Goal: Obtain resource: Obtain resource

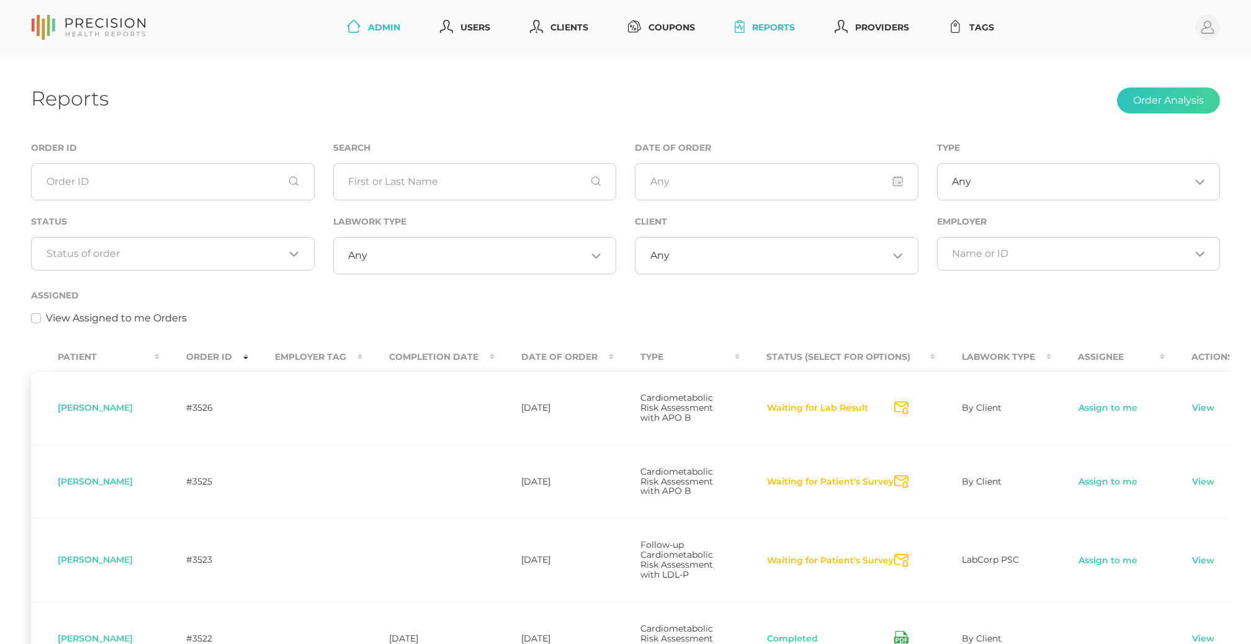
click at [365, 20] on link "Admin" at bounding box center [373, 27] width 63 height 23
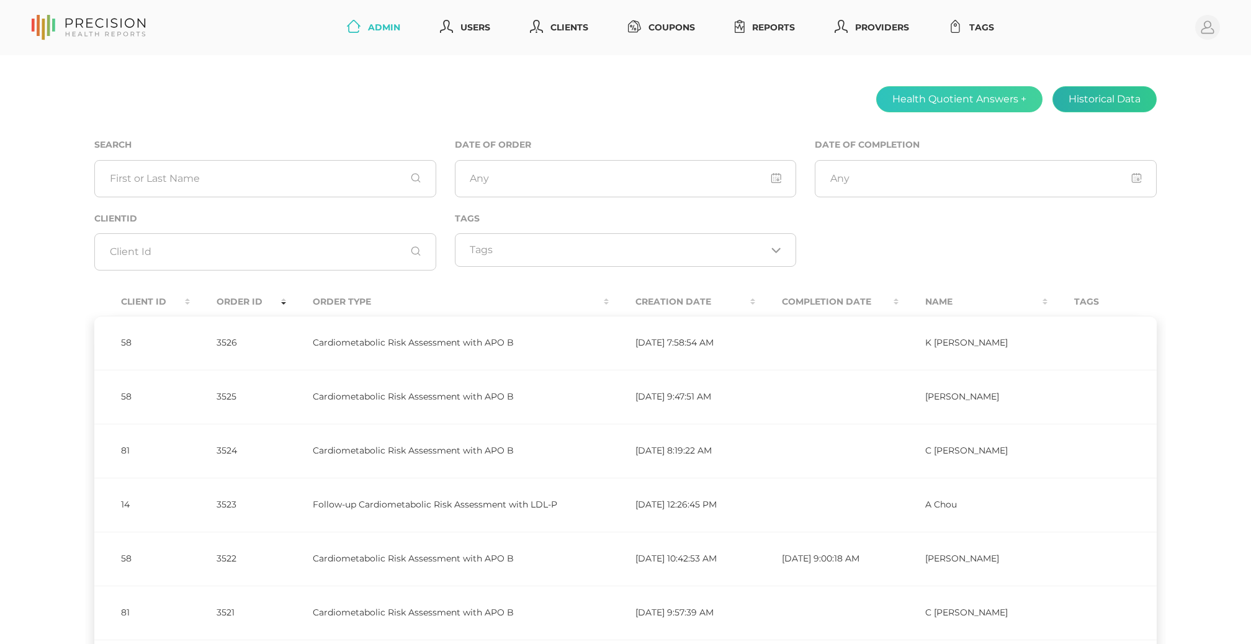
click at [1093, 98] on button "Historical Data" at bounding box center [1105, 99] width 104 height 26
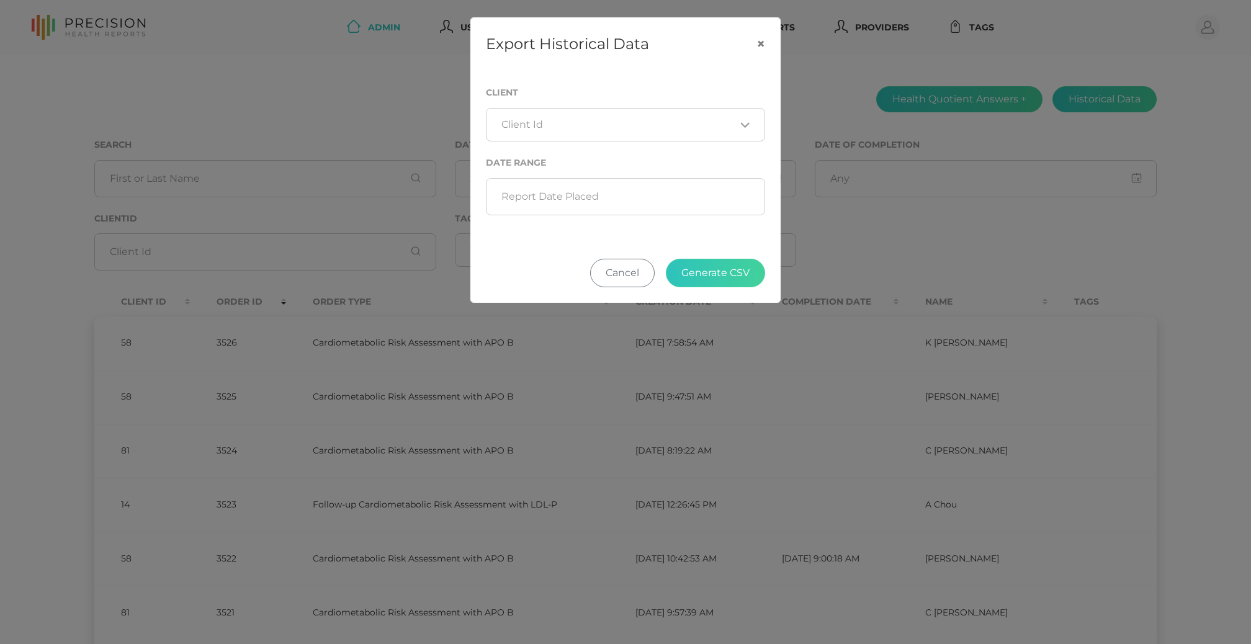
click at [614, 134] on div "Loading..." at bounding box center [625, 125] width 279 height 34
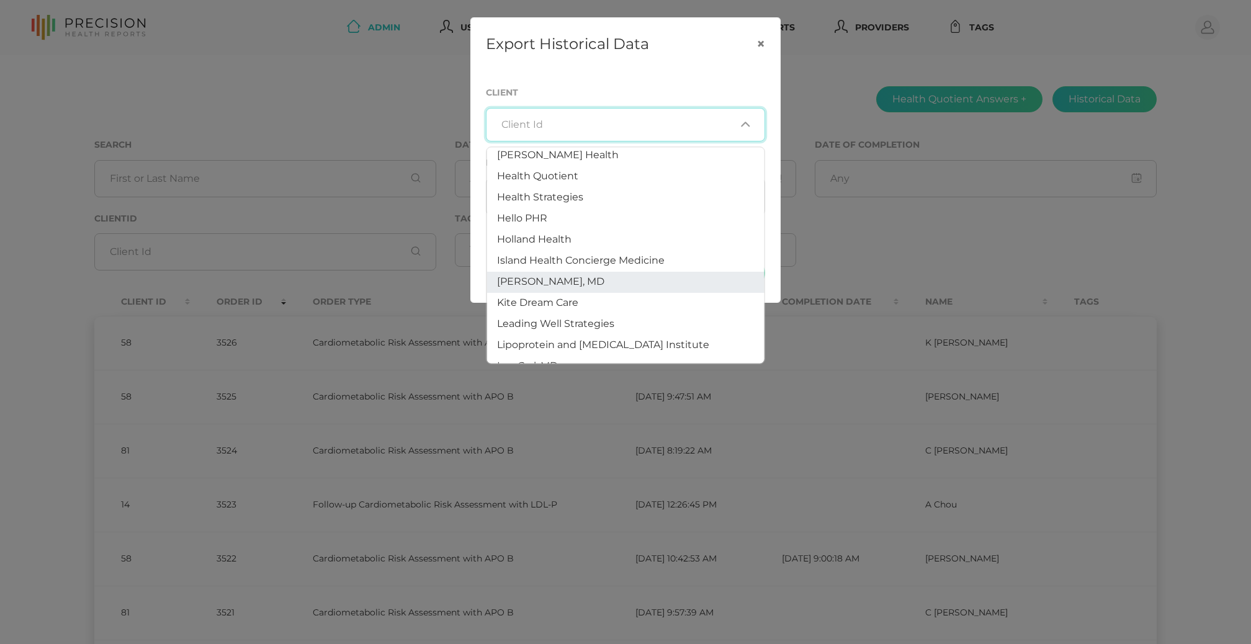
scroll to position [358, 0]
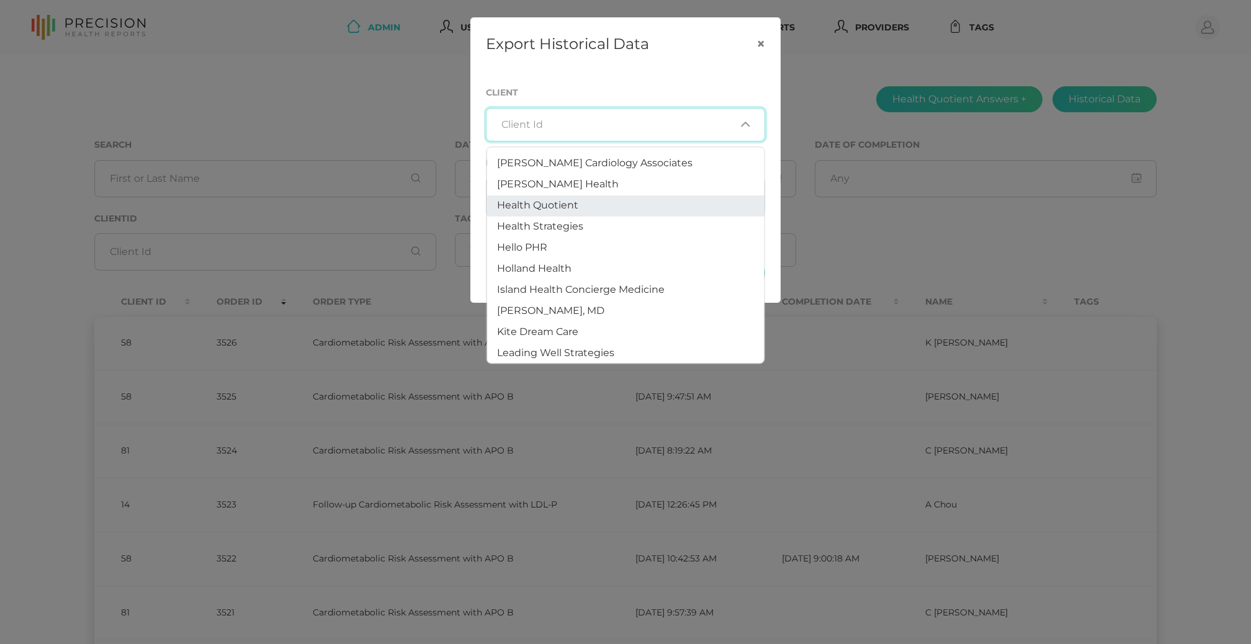
click at [592, 207] on li "Health Quotient" at bounding box center [625, 206] width 277 height 21
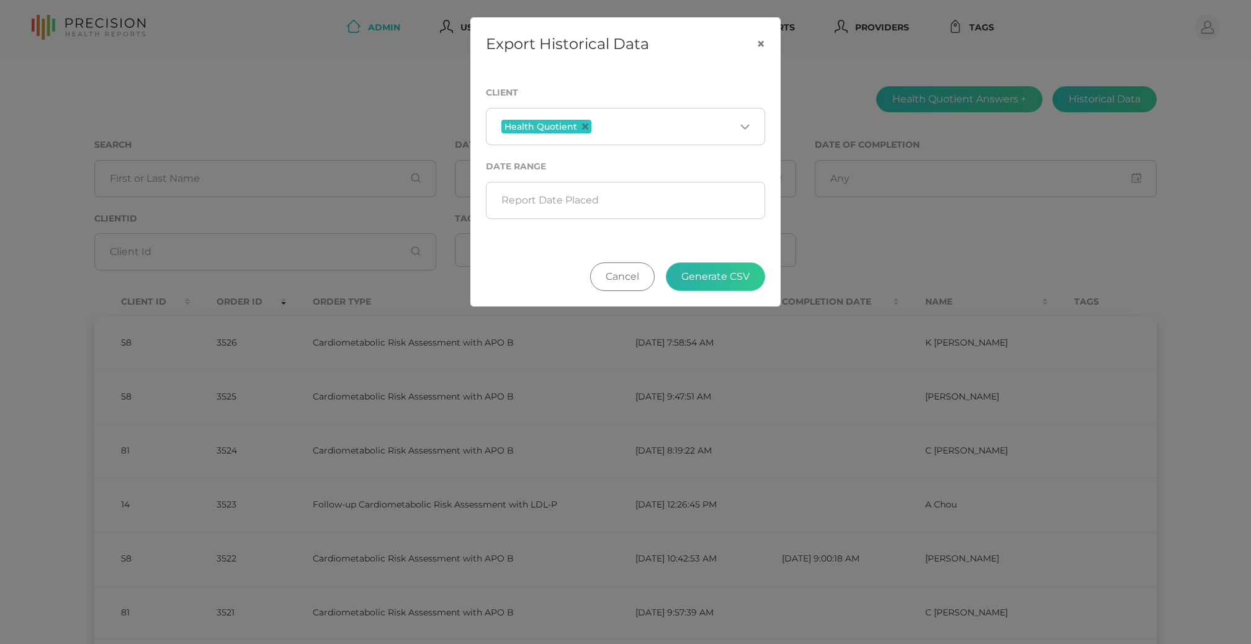
click at [709, 279] on button "Generate CSV" at bounding box center [715, 277] width 99 height 29
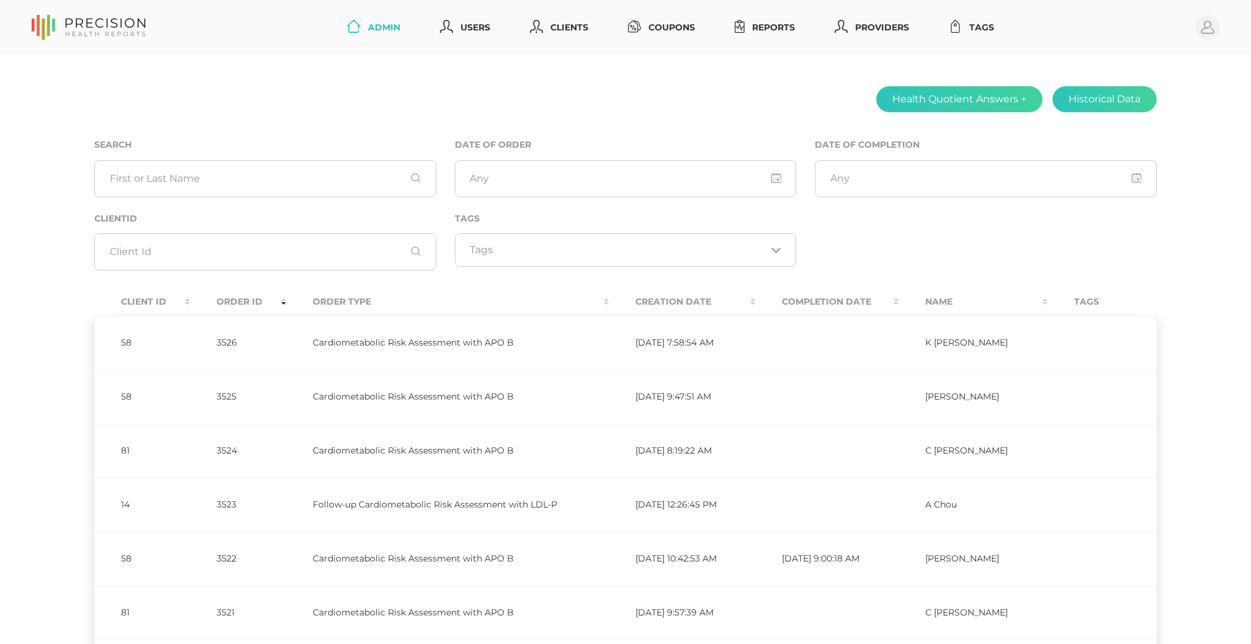
click at [663, 67] on div "Health Quotient Answers + Historical Data Search Date of Order Date of Completi…" at bounding box center [625, 493] width 1251 height 876
click at [765, 20] on link "Reports" at bounding box center [765, 27] width 70 height 23
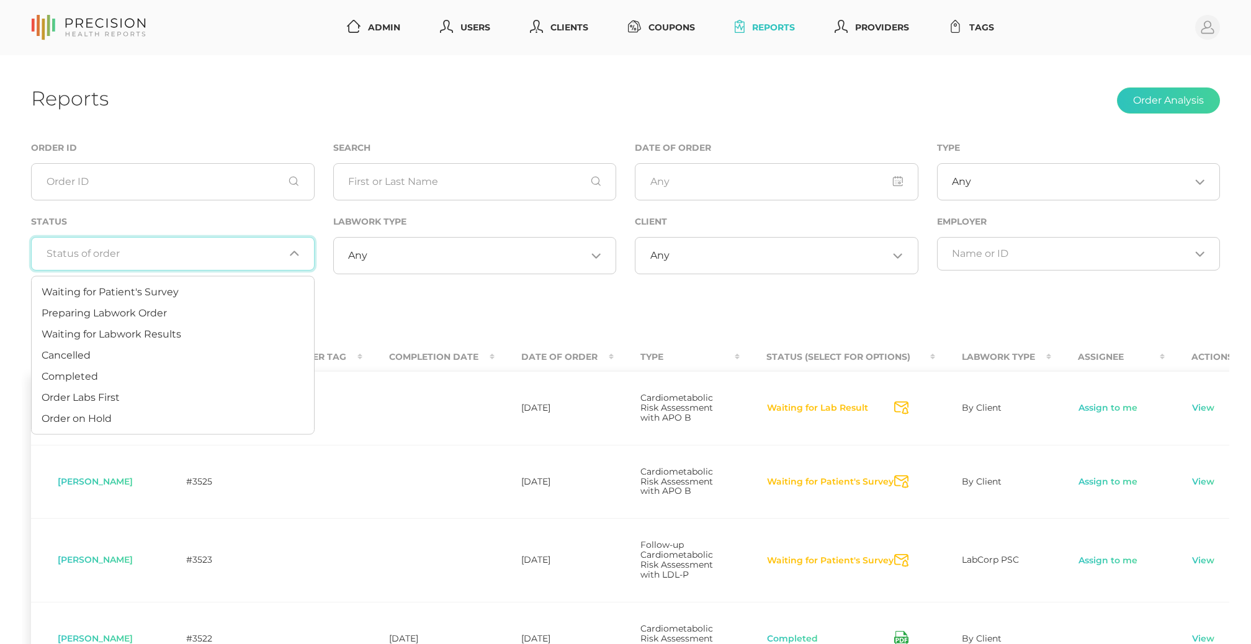
click at [142, 241] on div "Loading..." at bounding box center [173, 254] width 284 height 34
click at [114, 313] on span "Preparing Labwork Order" at bounding box center [104, 313] width 125 height 12
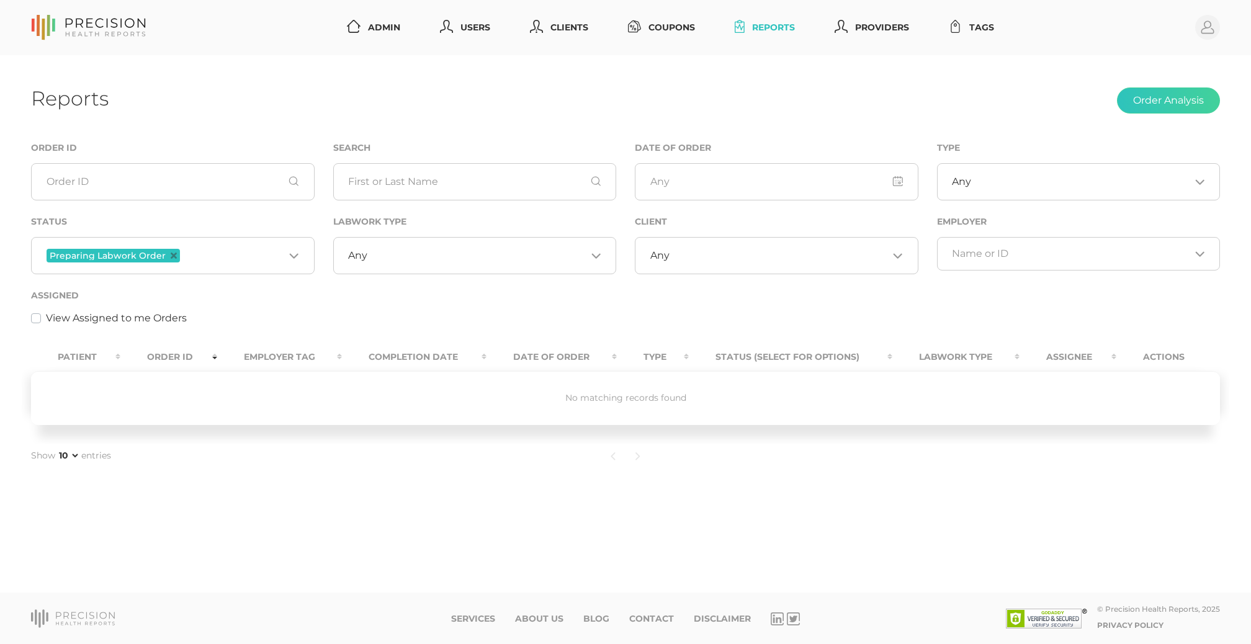
click at [212, 263] on input "Search for option" at bounding box center [233, 256] width 102 height 16
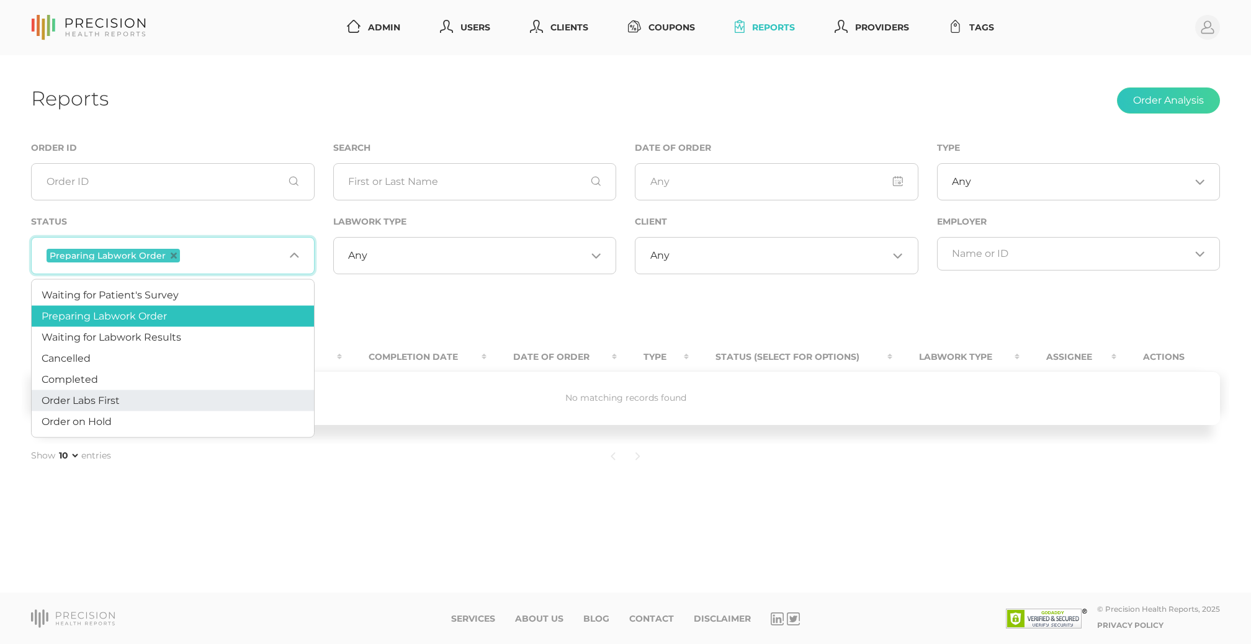
click at [142, 403] on li "Order Labs First" at bounding box center [173, 400] width 282 height 21
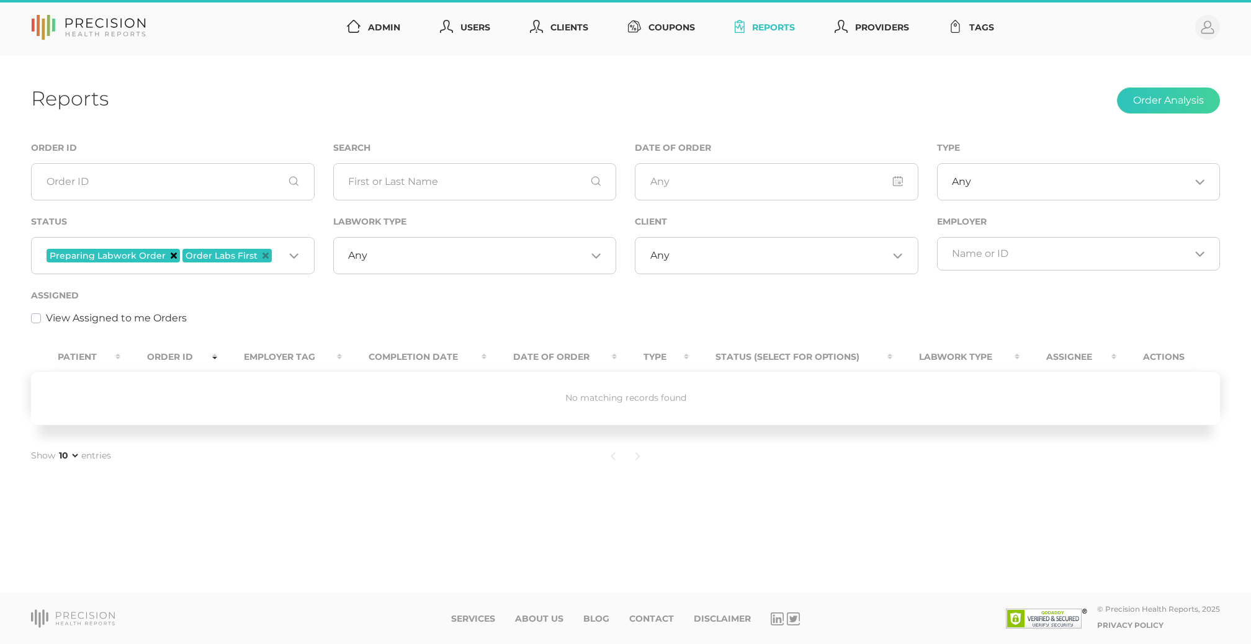
click at [171, 259] on icon "Deselect Preparing Labwork Order" at bounding box center [174, 256] width 6 height 6
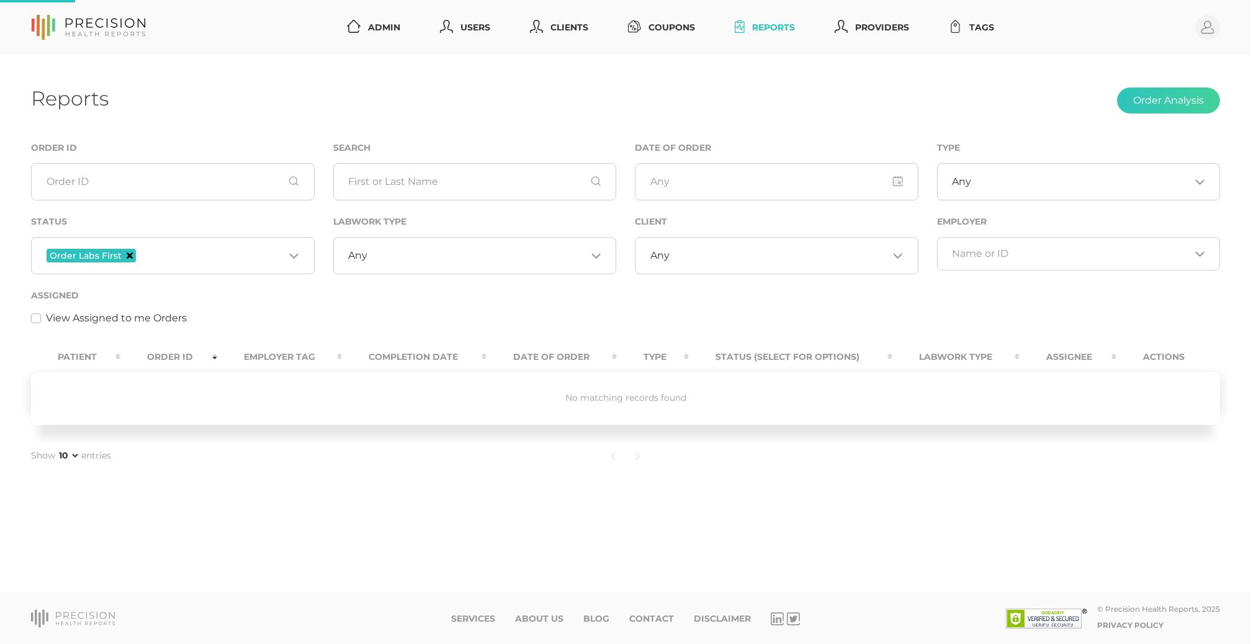
click at [130, 254] on icon "Deselect Order Labs First" at bounding box center [130, 256] width 6 height 6
click at [130, 254] on input "Search for option" at bounding box center [166, 254] width 238 height 12
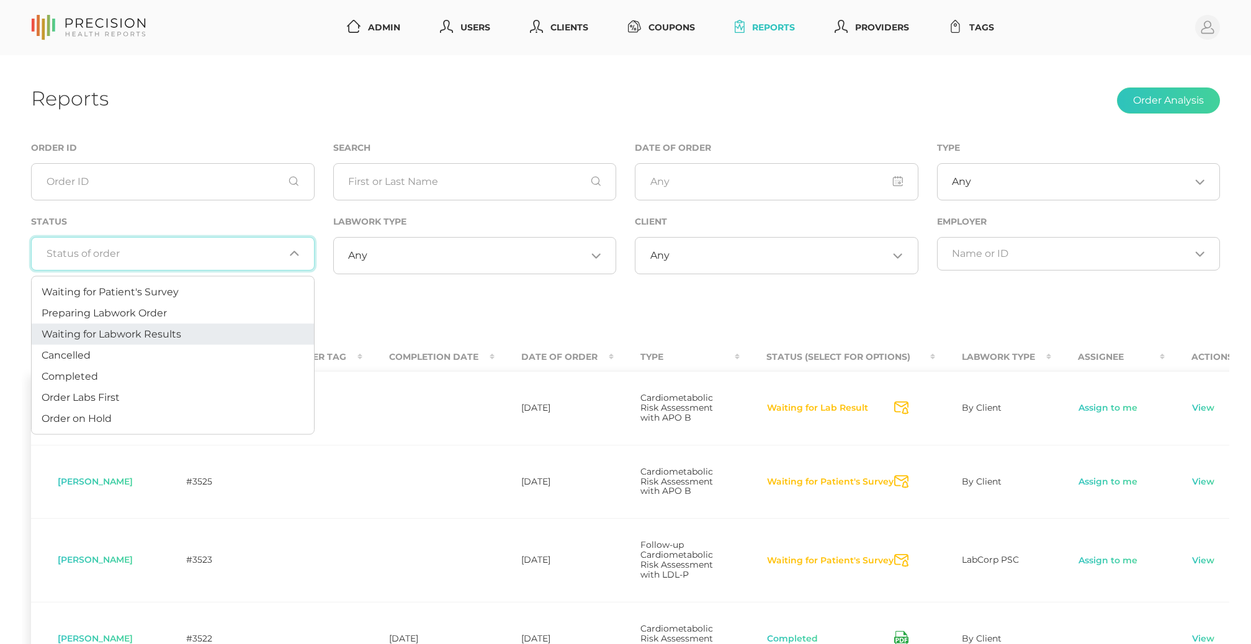
click at [180, 326] on li "Waiting for Labwork Results" at bounding box center [173, 334] width 282 height 21
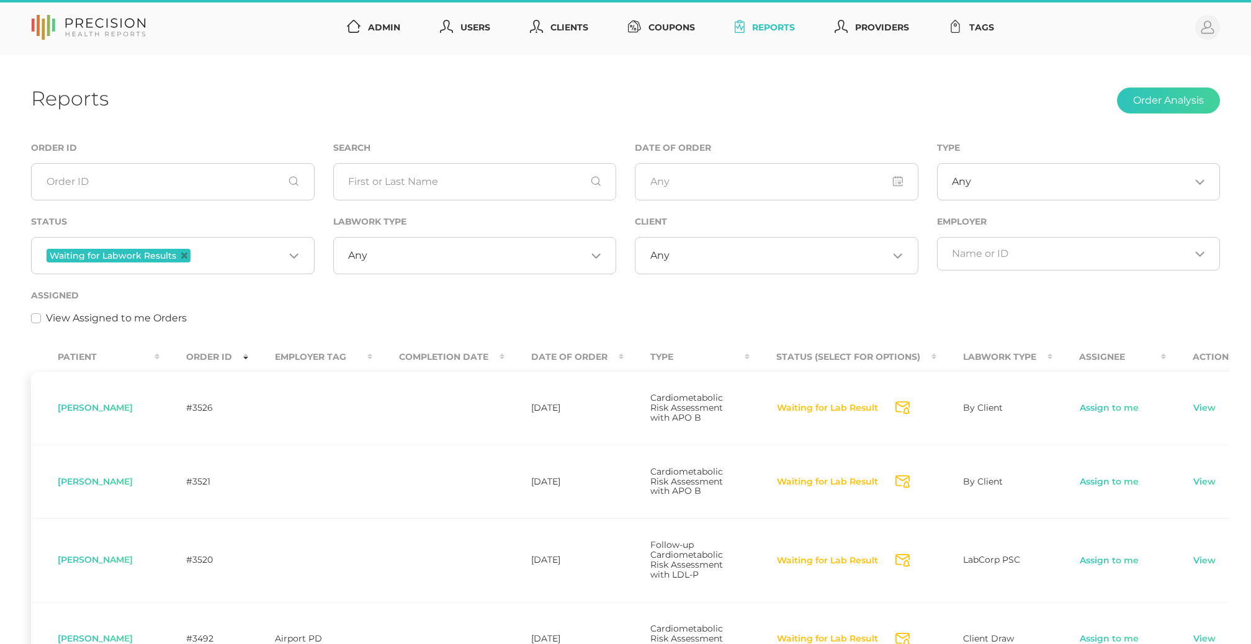
click at [745, 254] on input "Search for option" at bounding box center [779, 256] width 219 height 12
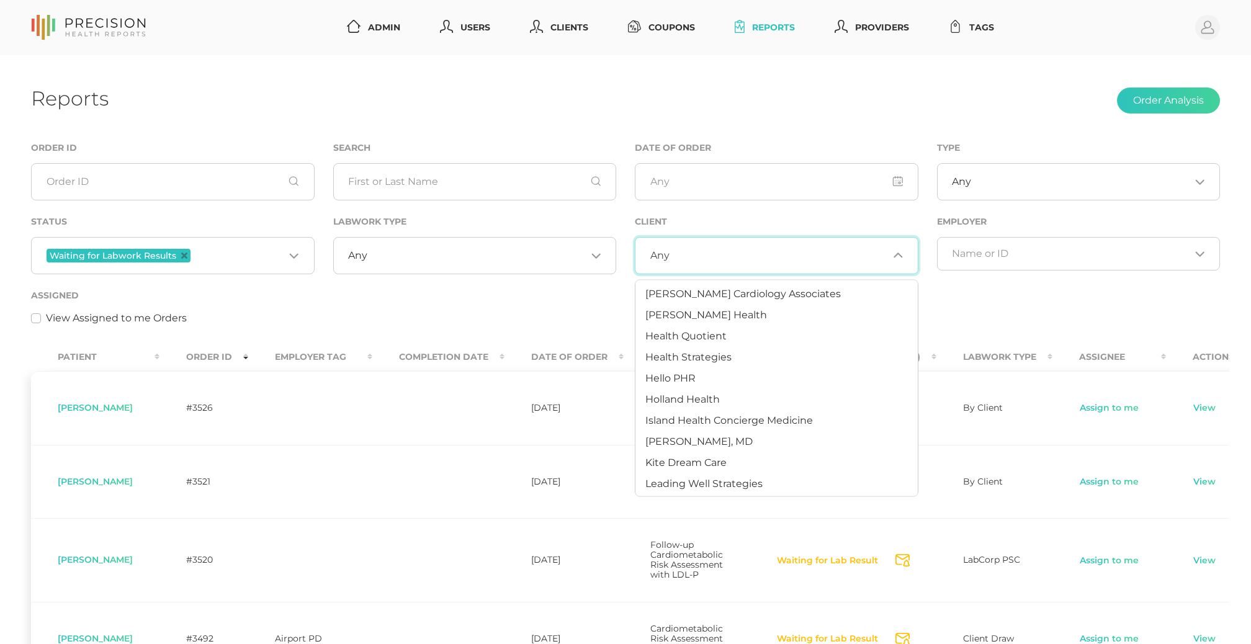
scroll to position [395, 0]
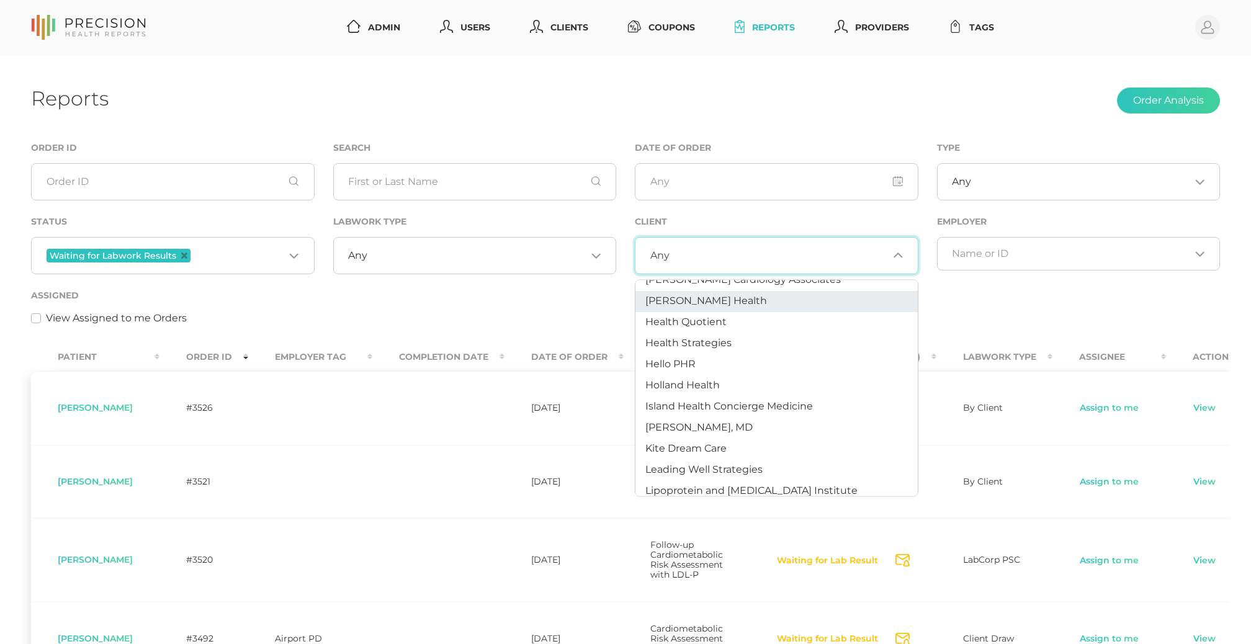
click at [714, 304] on span "[PERSON_NAME] Health" at bounding box center [707, 301] width 122 height 12
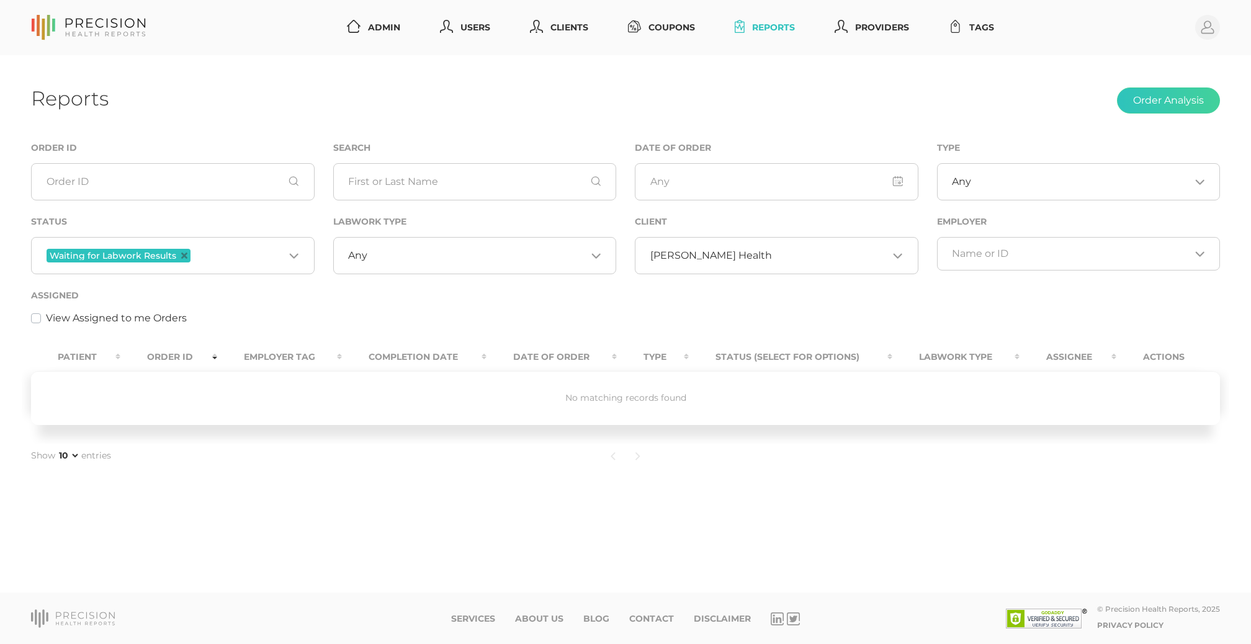
click at [776, 259] on input "Search for option" at bounding box center [830, 256] width 117 height 12
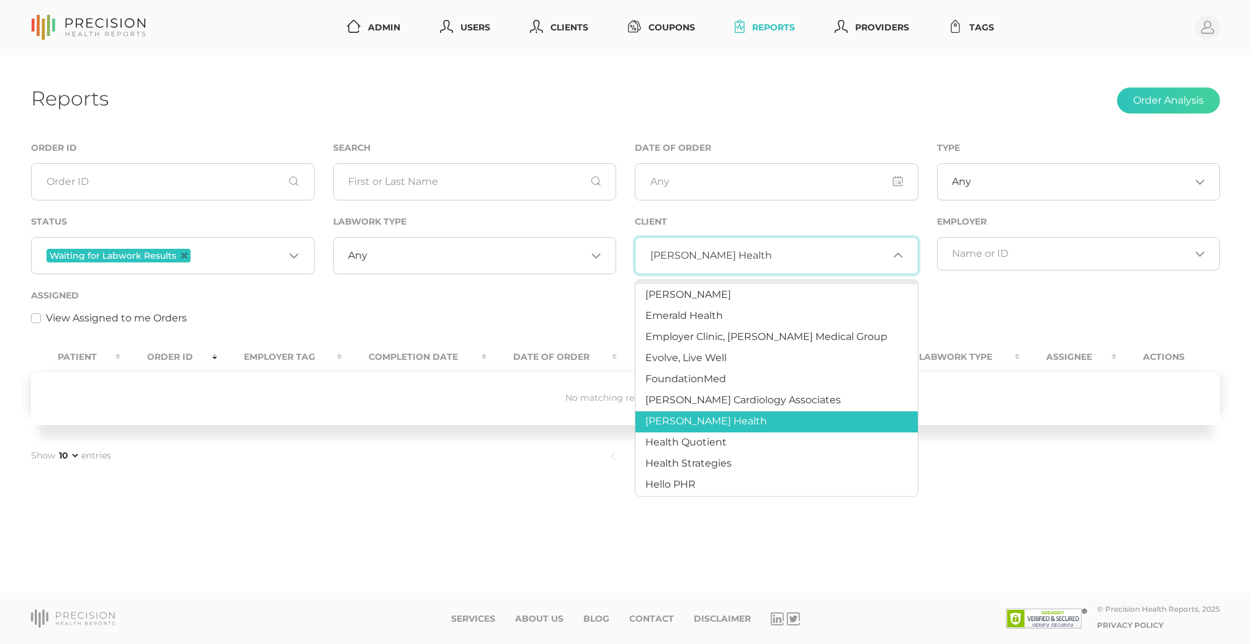
scroll to position [282, 0]
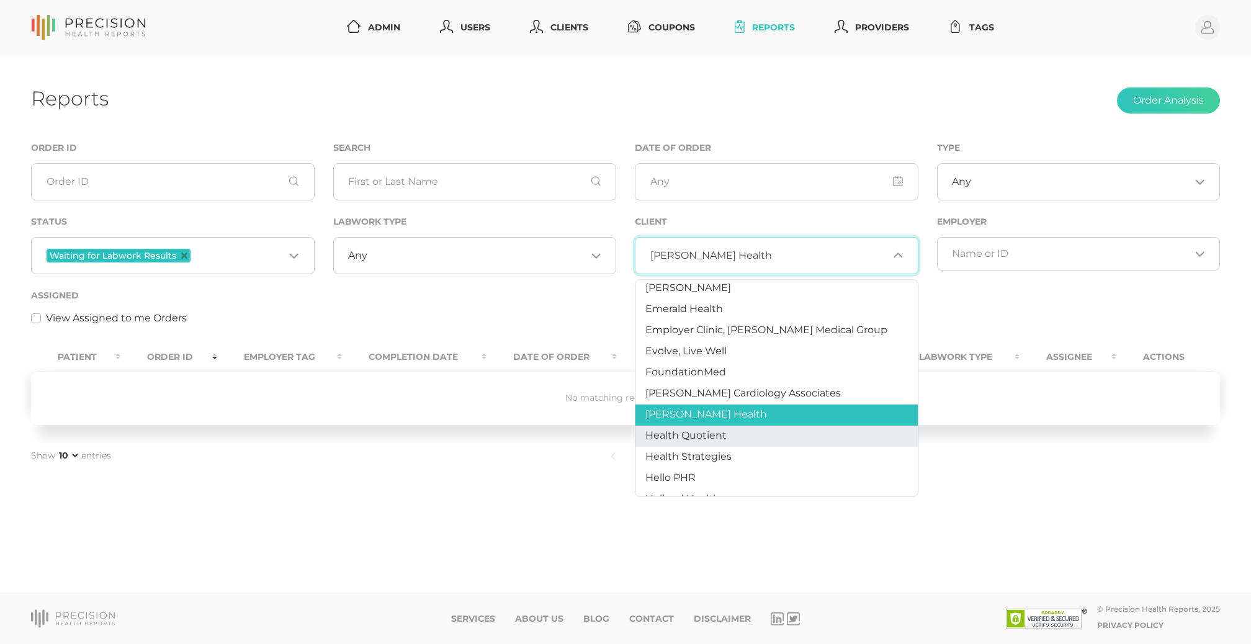
click at [713, 430] on span "Health Quotient" at bounding box center [686, 436] width 81 height 12
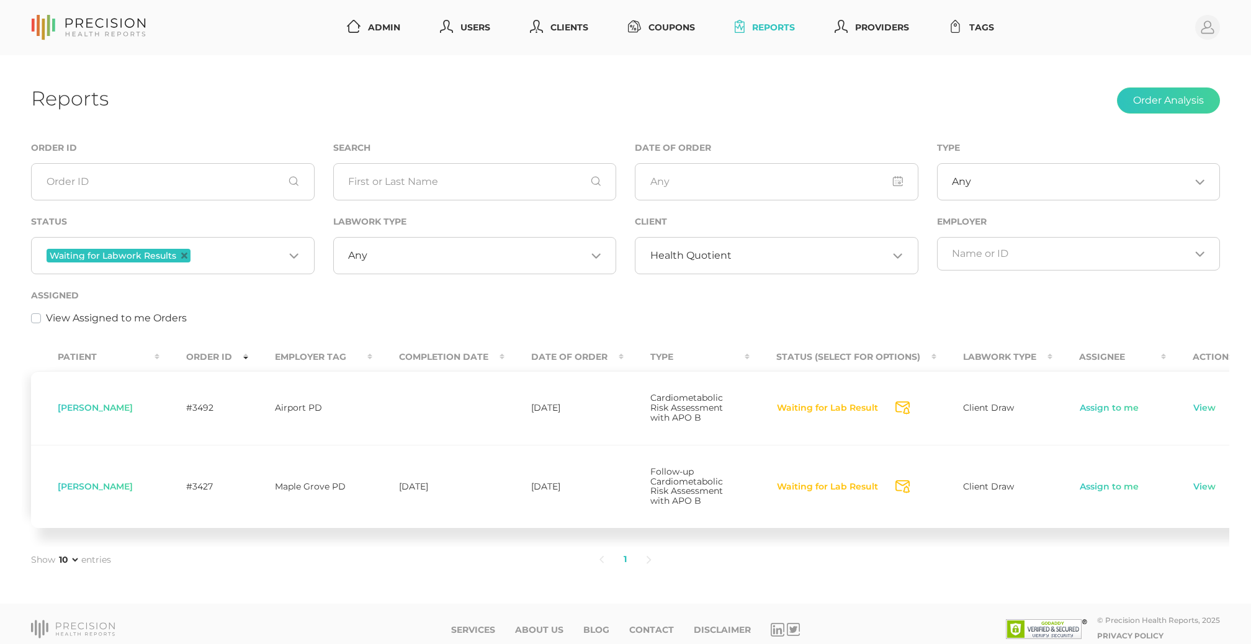
click at [744, 240] on div "Health Quotient Loading..." at bounding box center [777, 255] width 284 height 37
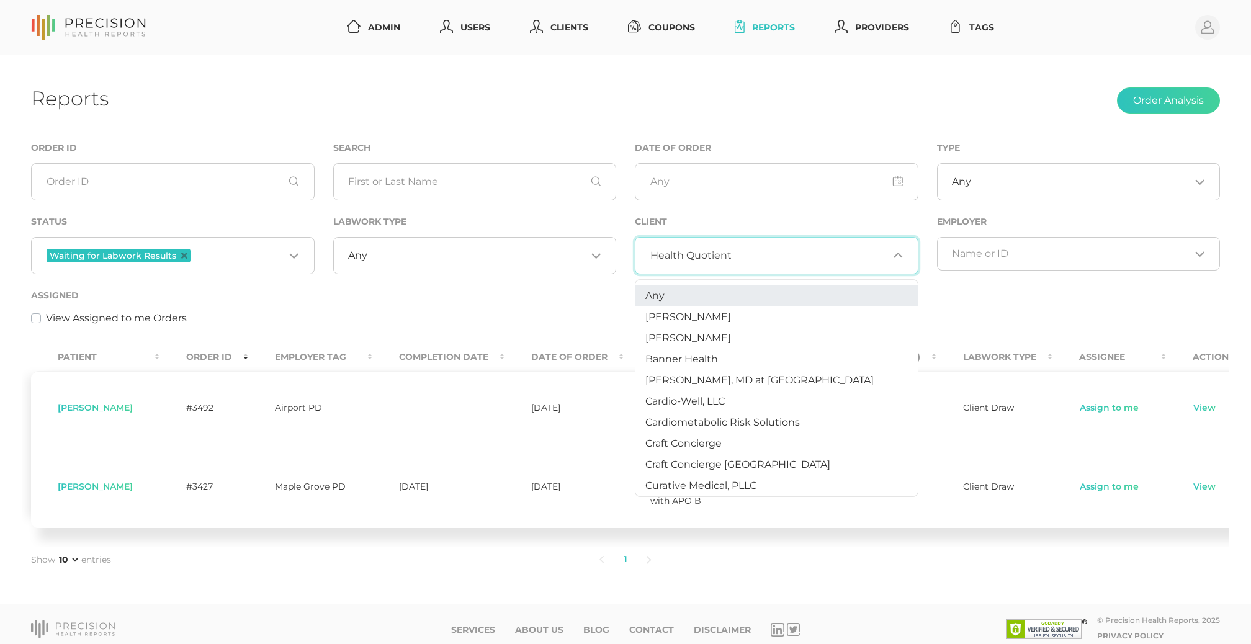
scroll to position [0, 0]
click at [664, 298] on span "Any" at bounding box center [655, 295] width 19 height 12
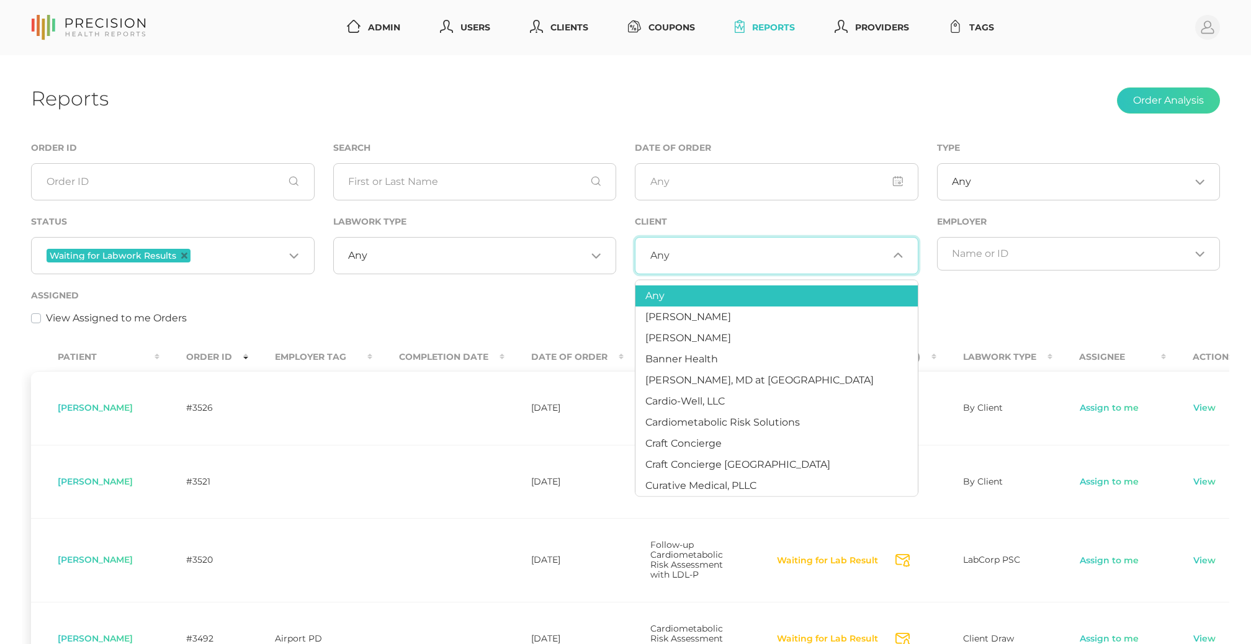
click at [489, 291] on div "Assigned View Assigned to me Orders" at bounding box center [625, 307] width 1189 height 38
